Goal: Transaction & Acquisition: Subscribe to service/newsletter

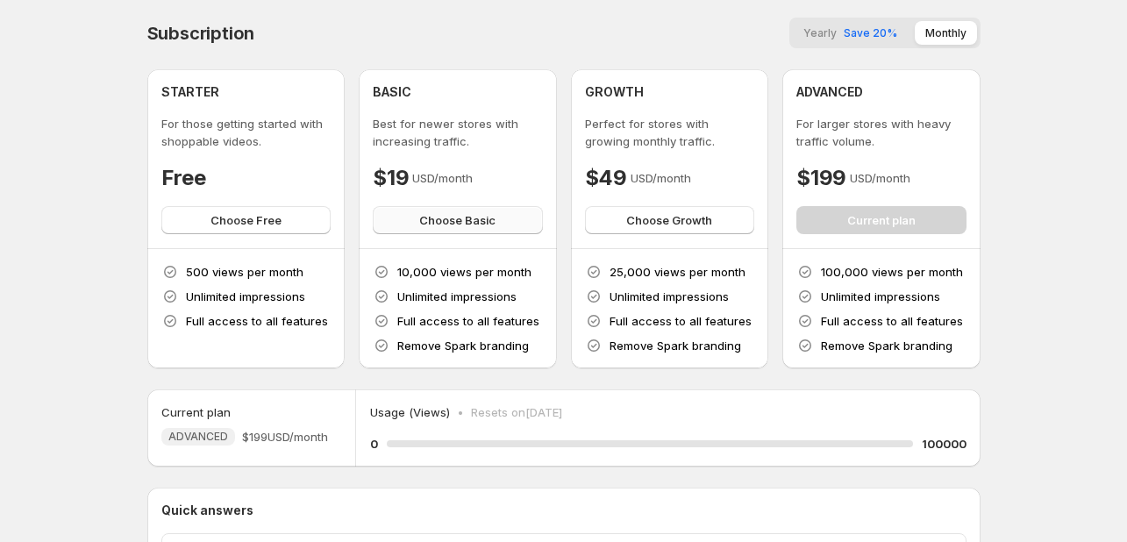
click at [450, 224] on span "Choose Basic" at bounding box center [457, 220] width 76 height 18
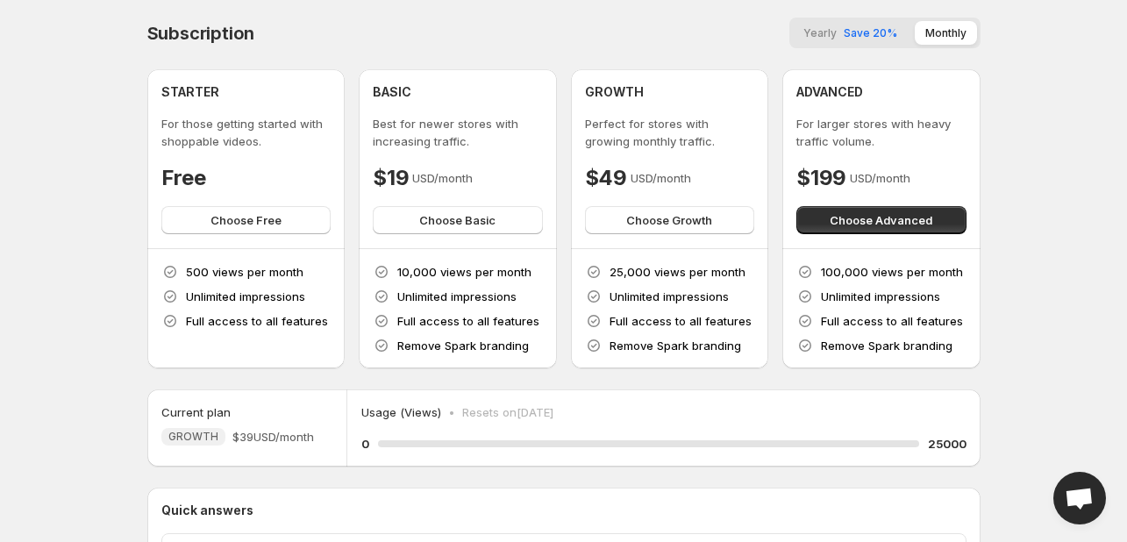
click at [843, 36] on button "Yearly Save 20%" at bounding box center [850, 33] width 115 height 24
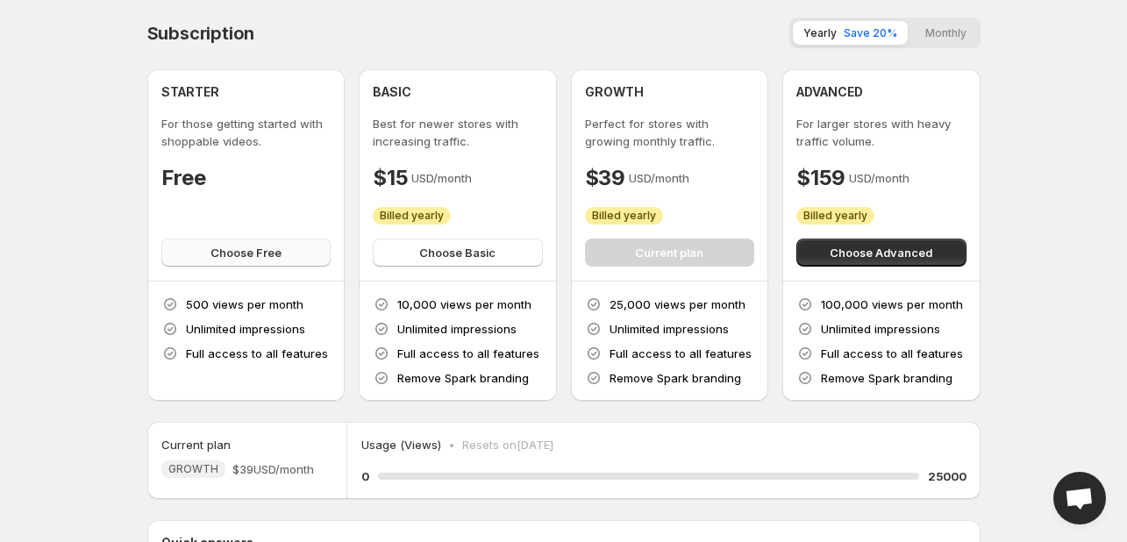
click at [277, 254] on span "Choose Free" at bounding box center [245, 253] width 71 height 18
click at [472, 254] on span "Choose Basic" at bounding box center [457, 253] width 76 height 18
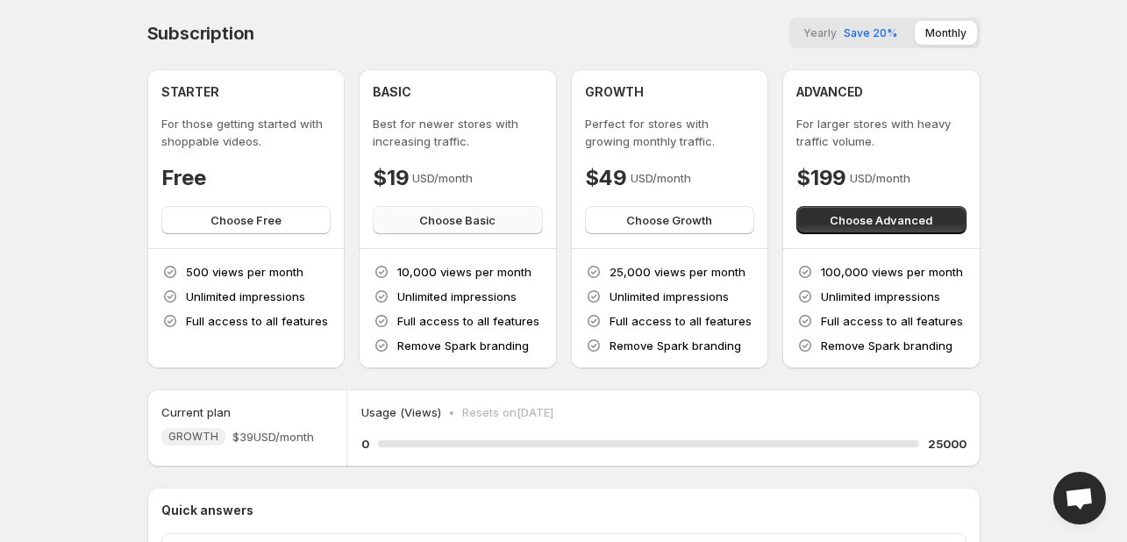
click at [417, 215] on button "Choose Basic" at bounding box center [458, 220] width 170 height 28
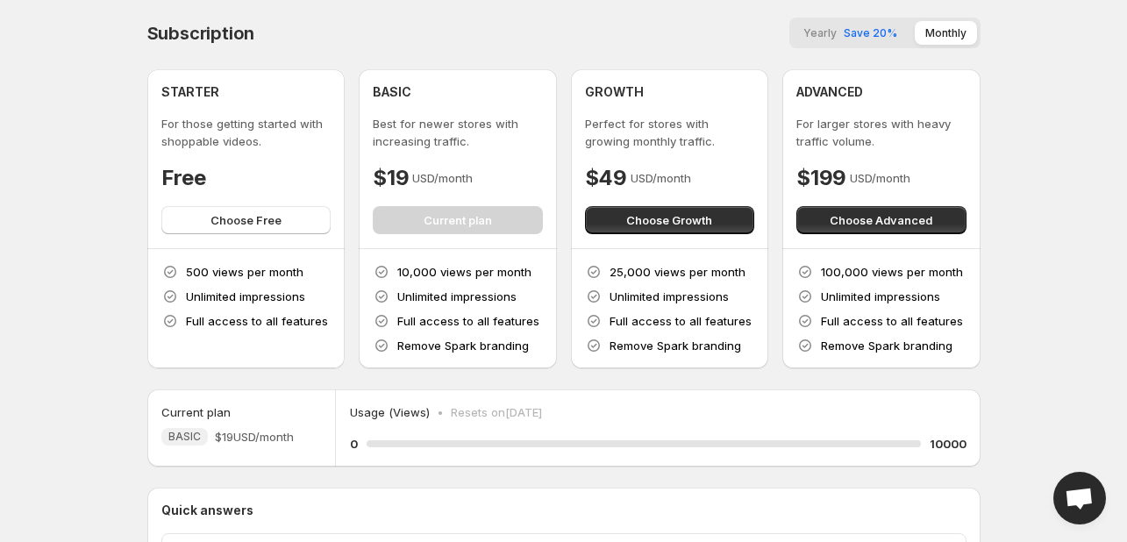
click at [870, 38] on span "Save 20%" at bounding box center [869, 32] width 53 height 13
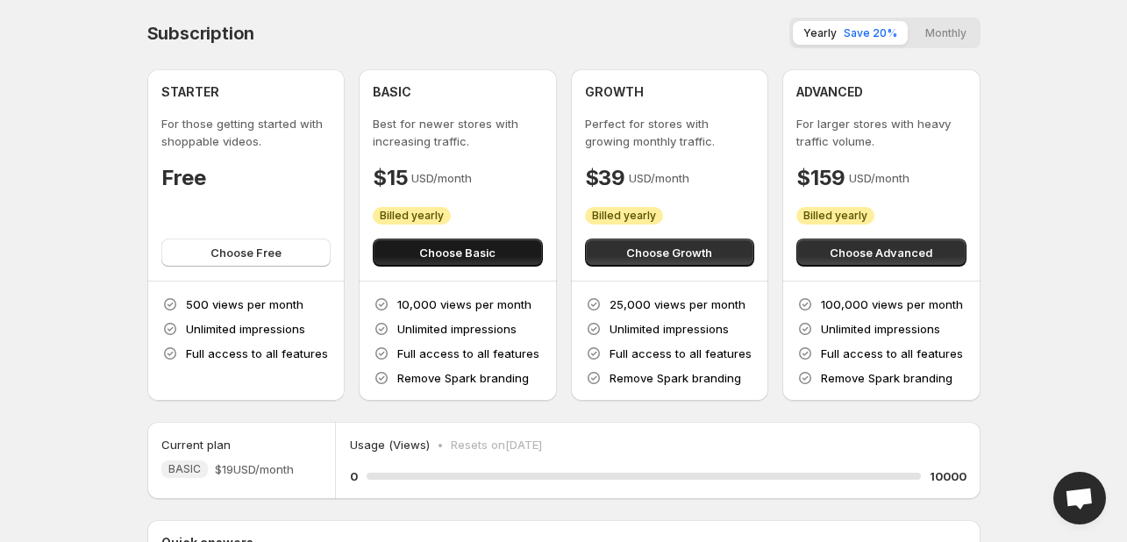
click at [431, 246] on span "Choose Basic" at bounding box center [457, 253] width 76 height 18
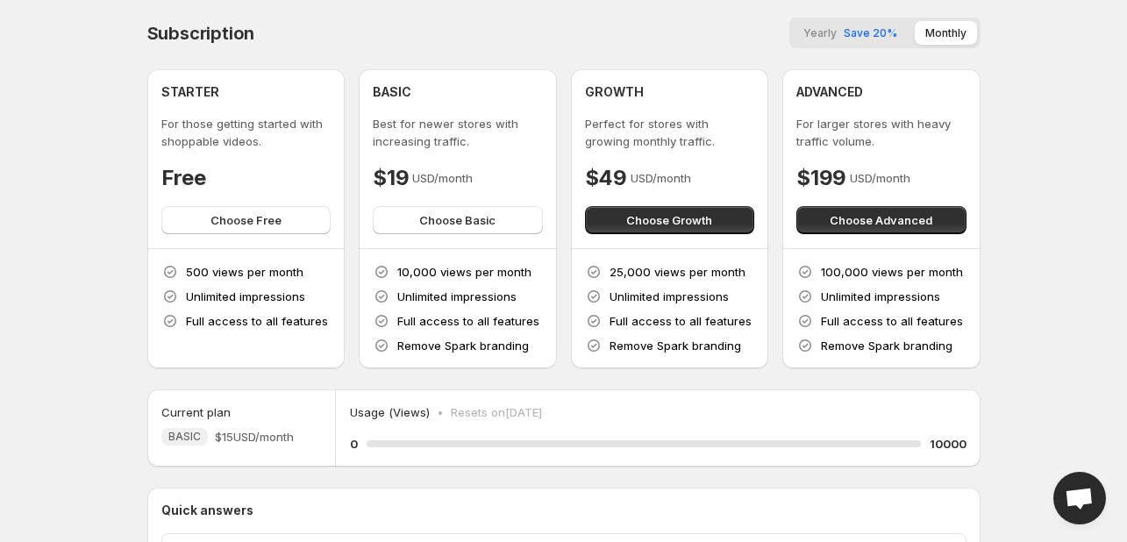
click at [818, 38] on span "Yearly" at bounding box center [819, 32] width 33 height 13
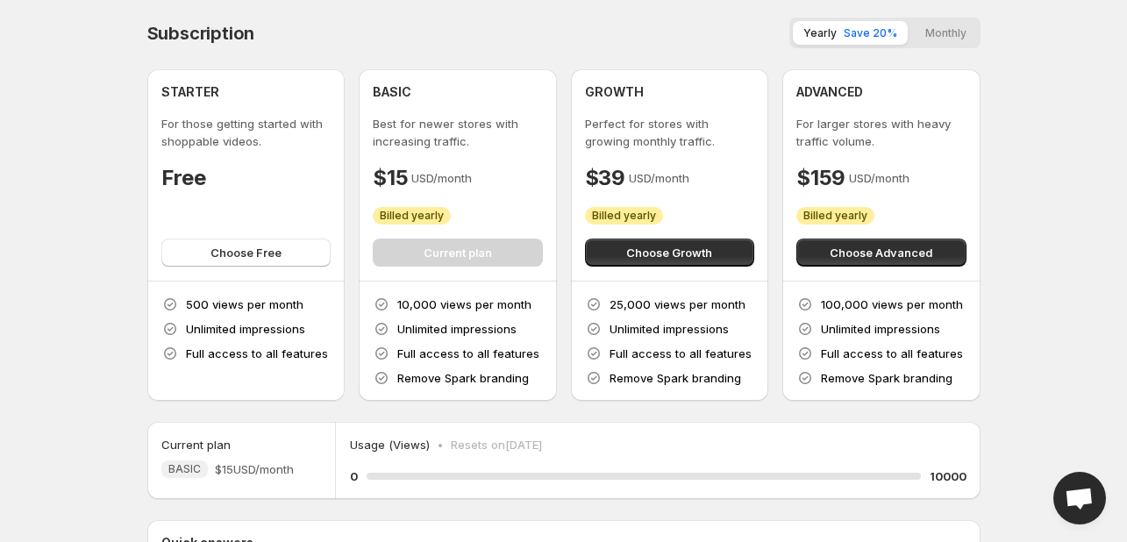
click at [956, 34] on button "Monthly" at bounding box center [945, 33] width 62 height 24
